Goal: Information Seeking & Learning: Learn about a topic

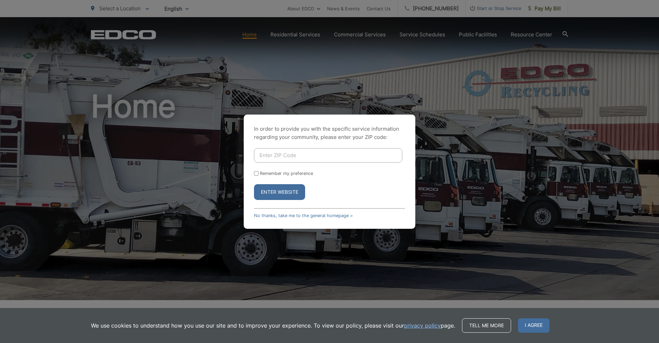
drag, startPoint x: 0, startPoint y: 0, endPoint x: 291, endPoint y: 157, distance: 330.5
click at [291, 157] on input "Enter ZIP Code" at bounding box center [328, 155] width 148 height 14
type input "92128"
click at [292, 195] on button "Enter Website" at bounding box center [279, 192] width 51 height 16
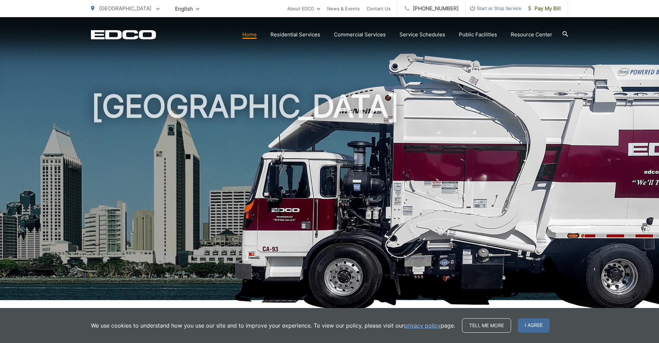
click at [532, 35] on link "Resource Center" at bounding box center [532, 35] width 42 height 8
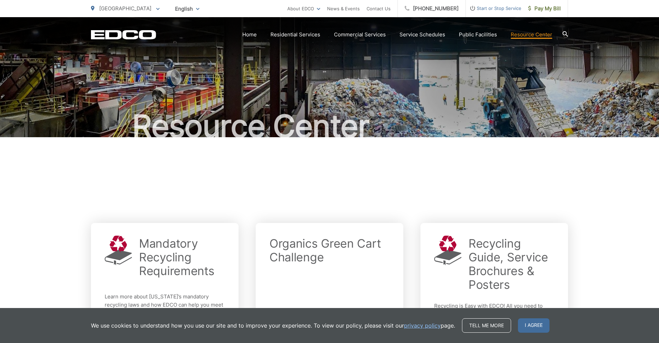
click at [473, 35] on link "Public Facilities" at bounding box center [478, 35] width 38 height 8
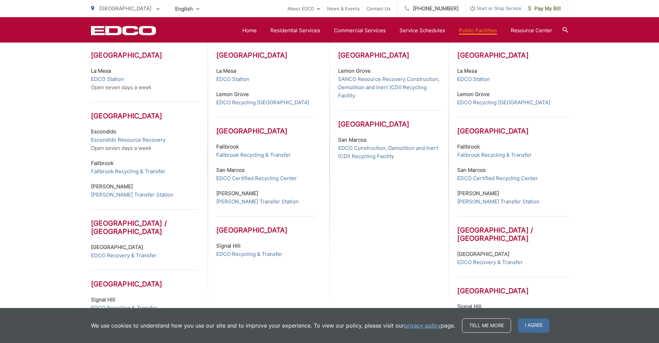
scroll to position [245, 0]
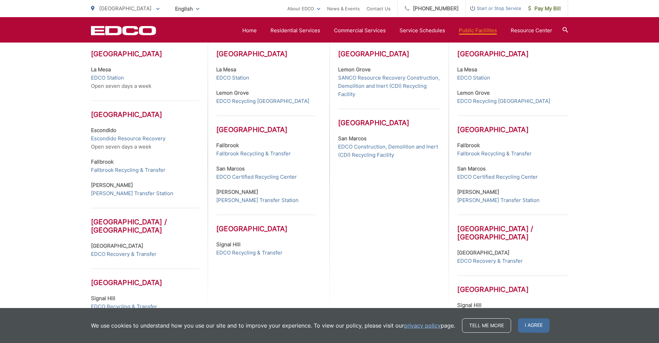
click at [386, 147] on link "EDCO Construction, Demolition and Inert (CDI) Recycling Facility" at bounding box center [389, 151] width 102 height 16
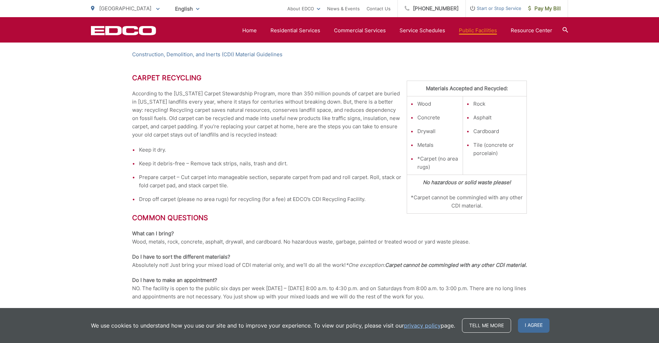
scroll to position [305, 0]
click at [383, 148] on li "Keep it dry." at bounding box center [333, 151] width 388 height 8
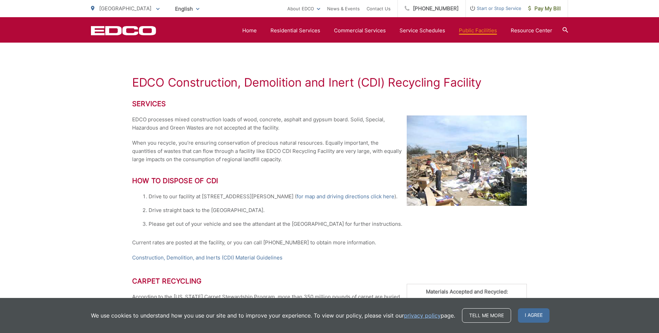
scroll to position [104, 0]
